Goal: Task Accomplishment & Management: Manage account settings

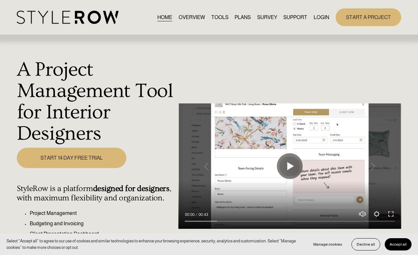
click at [1, 54] on div "A Project Management Tool for Interior Designers Play 00:00 00:43 Unmute Mute S…" at bounding box center [209, 175] width 418 height 280
click at [324, 19] on link "LOGIN" at bounding box center [322, 17] width 16 height 9
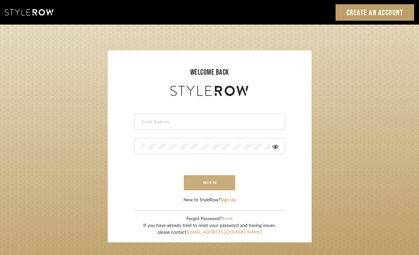
type input "felicia@onyxandoakinteriors.com"
click at [215, 179] on button "sign in" at bounding box center [210, 182] width 52 height 15
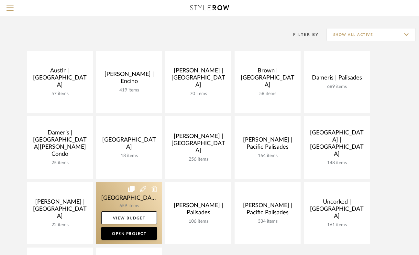
scroll to position [108, 0]
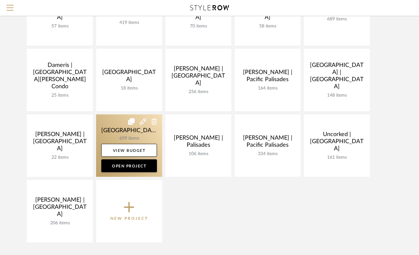
click at [106, 131] on link at bounding box center [129, 145] width 66 height 62
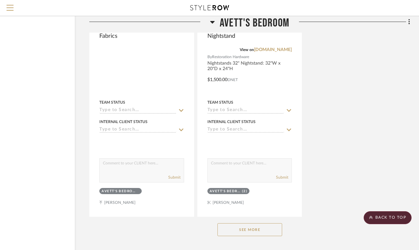
scroll to position [2160, 47]
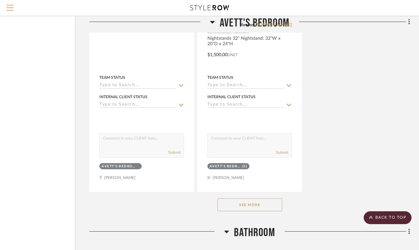
click at [257, 203] on button "See More" at bounding box center [249, 205] width 65 height 13
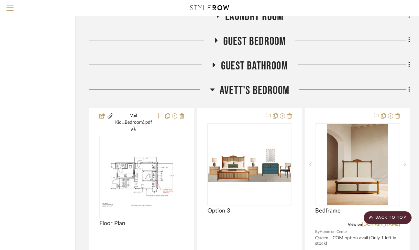
scroll to position [1434, 47]
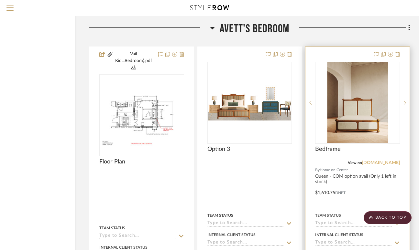
click at [387, 163] on link "[DOMAIN_NAME]" at bounding box center [381, 163] width 38 height 5
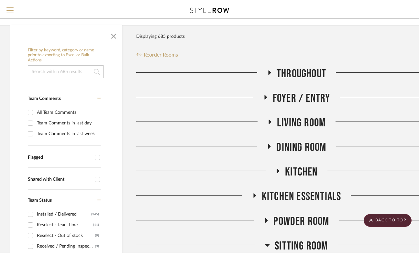
scroll to position [0, 0]
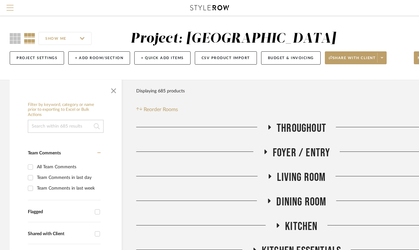
click at [11, 8] on span "Menu" at bounding box center [9, 10] width 7 height 10
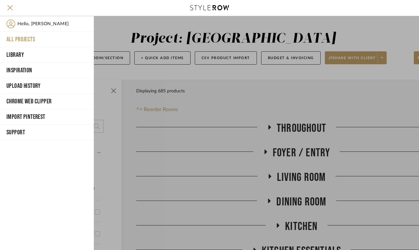
click at [27, 37] on button "All Projects" at bounding box center [47, 40] width 94 height 16
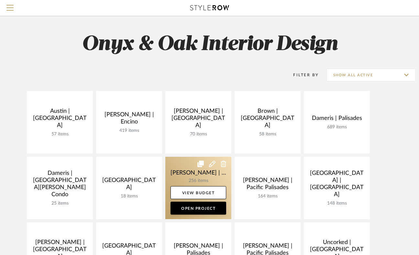
scroll to position [59, 0]
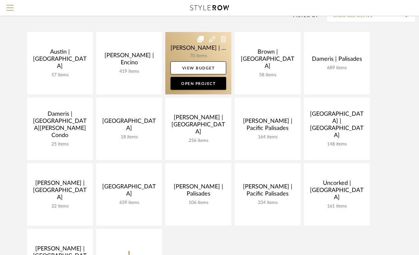
click at [176, 45] on link at bounding box center [198, 63] width 66 height 62
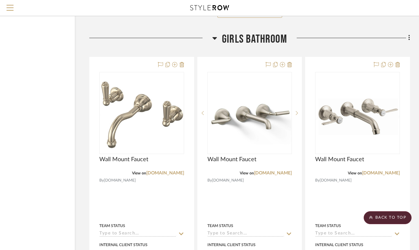
scroll to position [1063, 47]
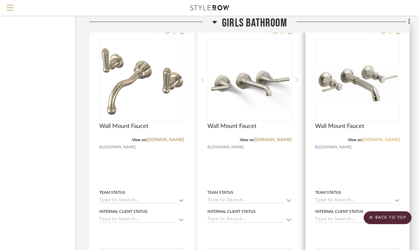
click at [375, 138] on link "[DOMAIN_NAME]" at bounding box center [381, 140] width 38 height 5
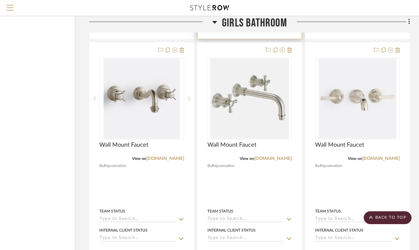
scroll to position [1340, 47]
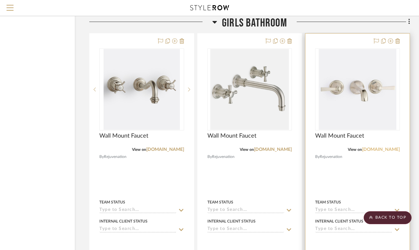
click at [389, 148] on link "[DOMAIN_NAME]" at bounding box center [381, 149] width 38 height 5
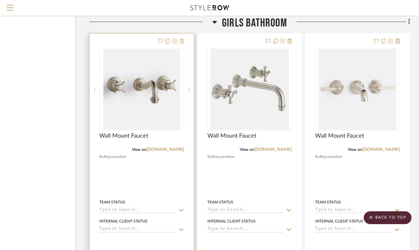
click at [182, 39] on icon at bounding box center [181, 40] width 5 height 5
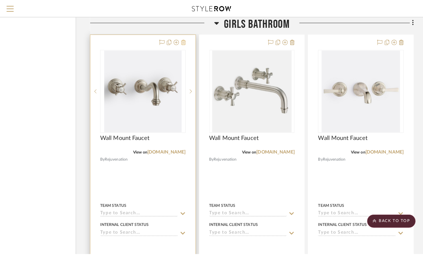
scroll to position [0, 0]
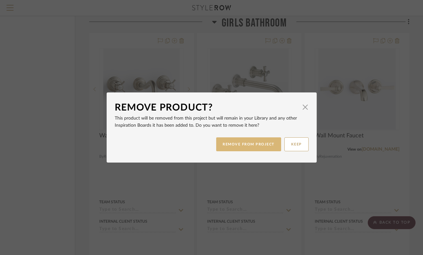
click at [244, 142] on button "REMOVE FROM PROJECT" at bounding box center [248, 144] width 65 height 14
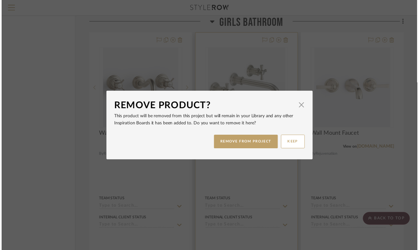
scroll to position [1340, 47]
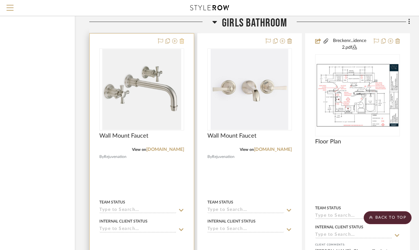
click at [181, 39] on icon at bounding box center [181, 40] width 5 height 5
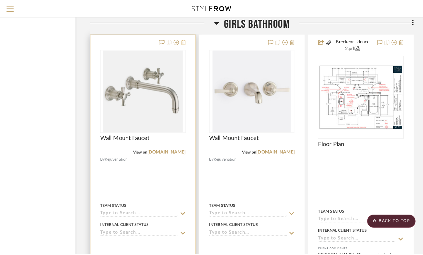
scroll to position [0, 0]
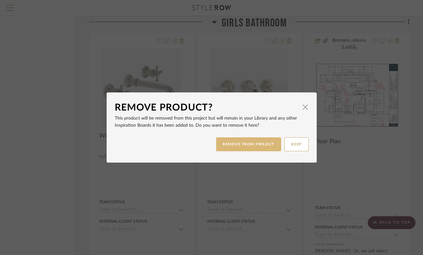
click at [236, 144] on button "REMOVE FROM PROJECT" at bounding box center [248, 144] width 65 height 14
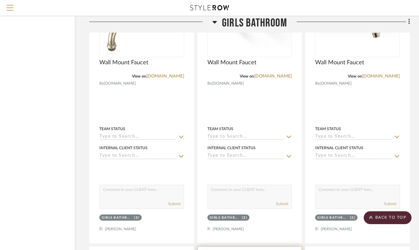
scroll to position [1043, 47]
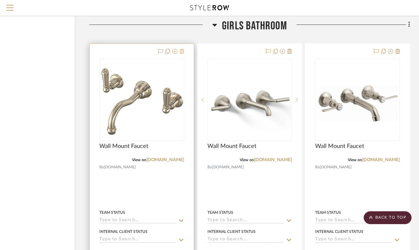
click at [182, 50] on icon at bounding box center [181, 51] width 5 height 5
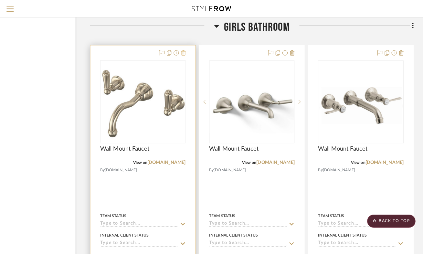
scroll to position [0, 0]
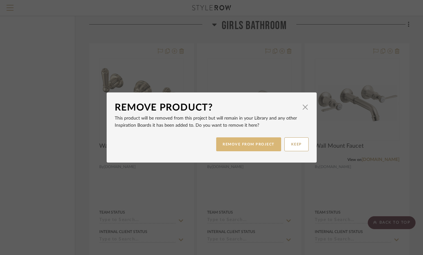
click at [238, 147] on button "REMOVE FROM PROJECT" at bounding box center [248, 144] width 65 height 14
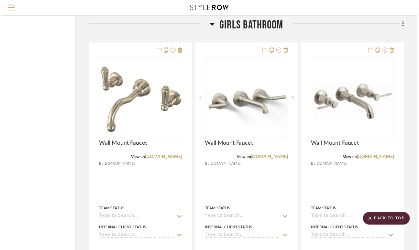
scroll to position [1043, 47]
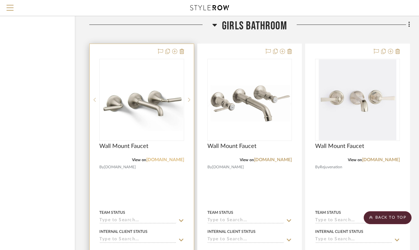
click at [174, 158] on link "[DOMAIN_NAME]" at bounding box center [165, 160] width 38 height 5
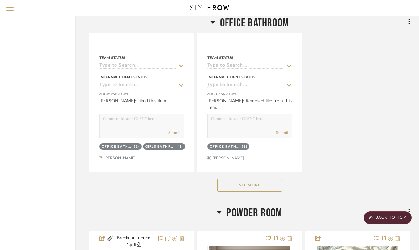
scroll to position [2738, 47]
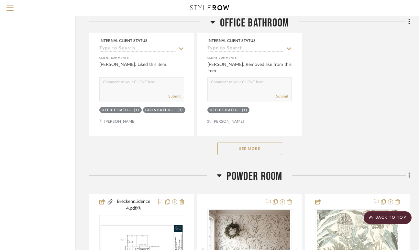
click at [244, 142] on button "See More" at bounding box center [249, 148] width 65 height 13
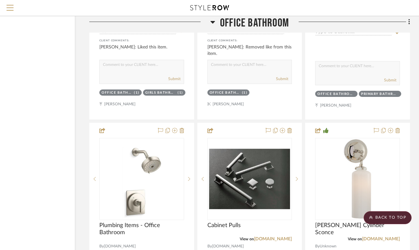
scroll to position [2787, 47]
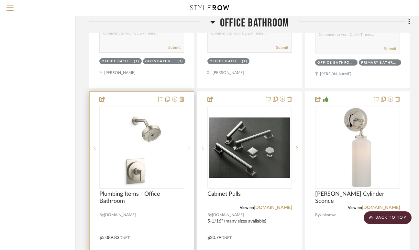
click at [189, 146] on icon at bounding box center [189, 148] width 2 height 5
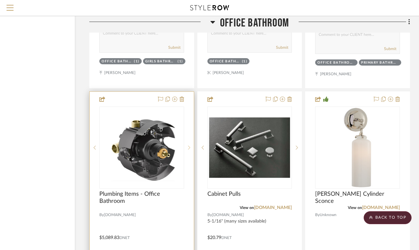
click at [189, 146] on icon at bounding box center [189, 148] width 2 height 5
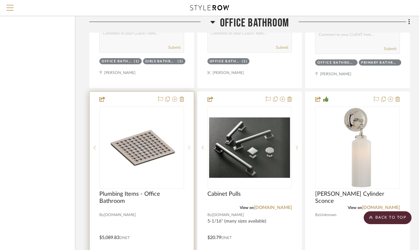
click at [190, 146] on icon at bounding box center [189, 148] width 2 height 5
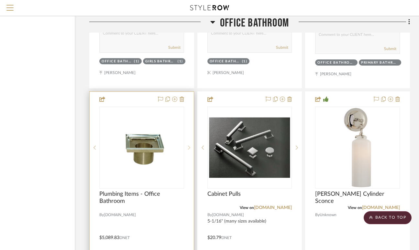
click at [190, 146] on icon at bounding box center [189, 148] width 2 height 5
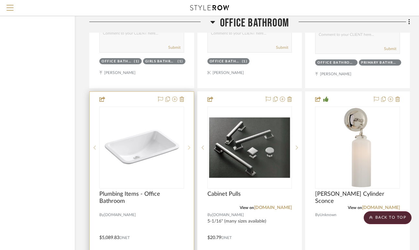
click at [190, 146] on icon at bounding box center [189, 148] width 2 height 5
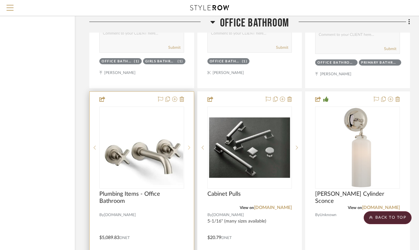
click at [190, 146] on icon at bounding box center [189, 148] width 2 height 5
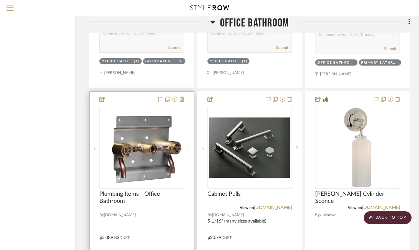
click at [190, 146] on icon at bounding box center [189, 148] width 2 height 5
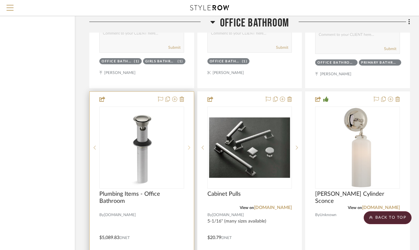
click at [187, 146] on sr-next-btn at bounding box center [189, 148] width 10 height 5
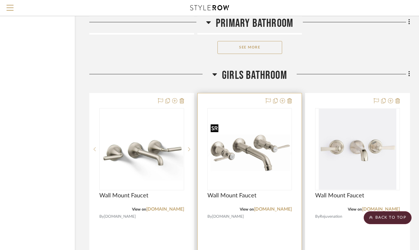
scroll to position [994, 47]
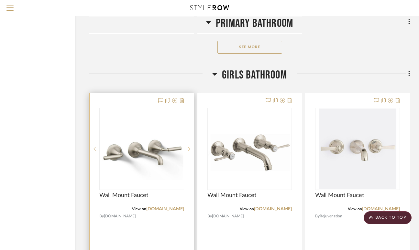
click at [190, 147] on icon at bounding box center [189, 149] width 2 height 5
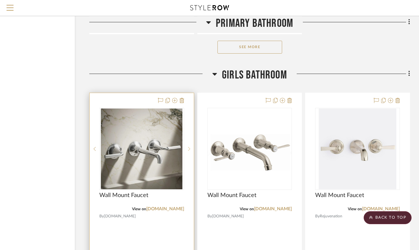
click at [190, 147] on icon at bounding box center [189, 149] width 2 height 5
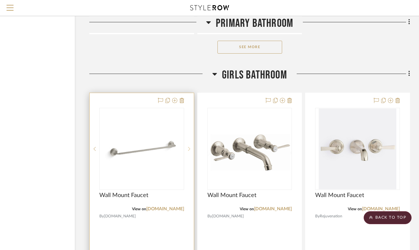
click at [190, 147] on icon at bounding box center [189, 149] width 2 height 5
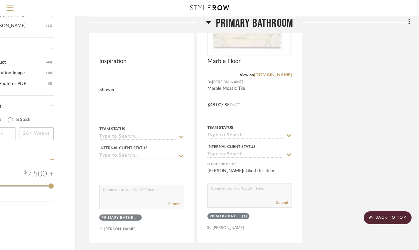
scroll to position [715, 47]
